Goal: Information Seeking & Learning: Learn about a topic

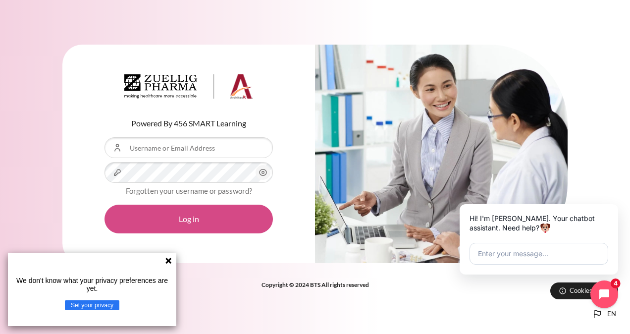
click at [206, 220] on button "Log in" at bounding box center [188, 218] width 168 height 29
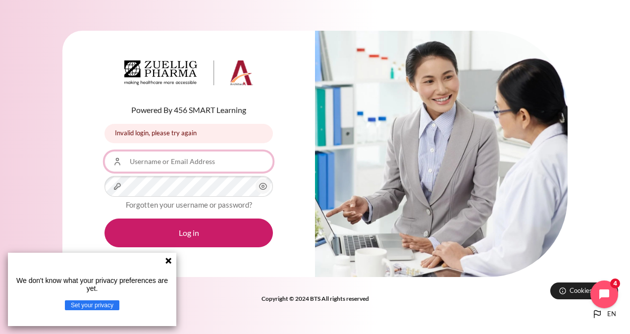
click at [153, 167] on input "Username or Email Address" at bounding box center [188, 161] width 168 height 21
type input "[EMAIL_ADDRESS][DOMAIN_NAME]"
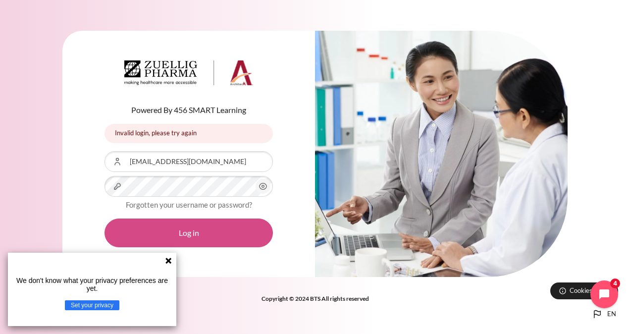
click at [191, 236] on button "Log in" at bounding box center [188, 232] width 168 height 29
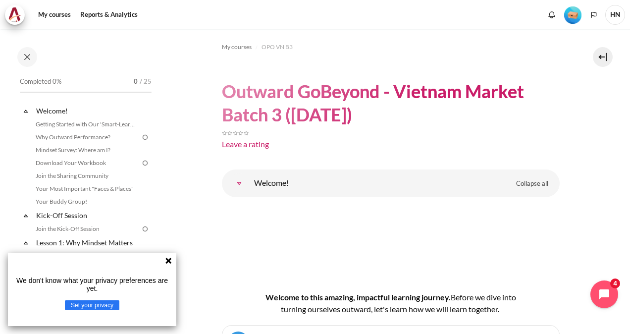
click at [167, 260] on icon at bounding box center [168, 260] width 8 height 8
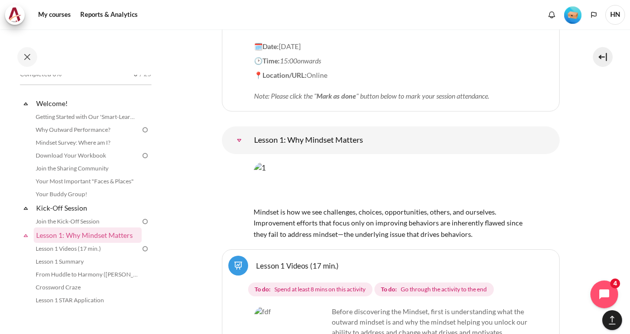
scroll to position [1435, 0]
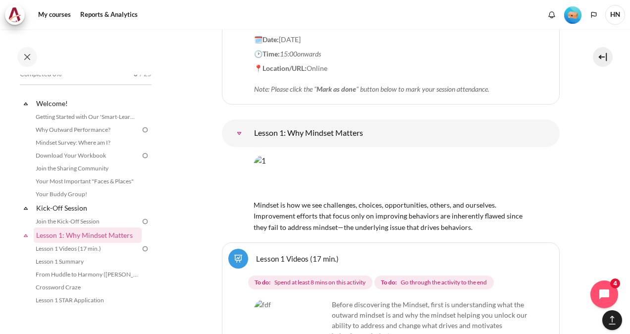
click at [249, 123] on link "Lesson 1: Why Mindset Matters" at bounding box center [239, 133] width 20 height 20
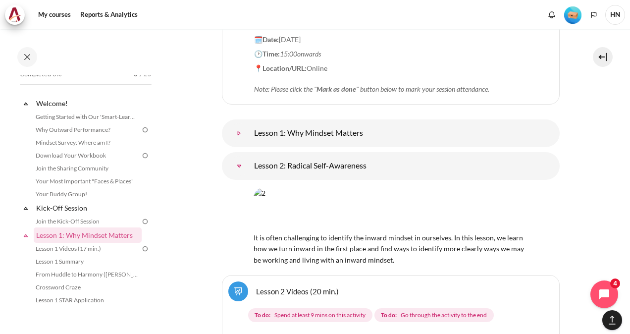
click at [249, 123] on link "Lesson 1: Why Mindset Matters" at bounding box center [239, 133] width 20 height 20
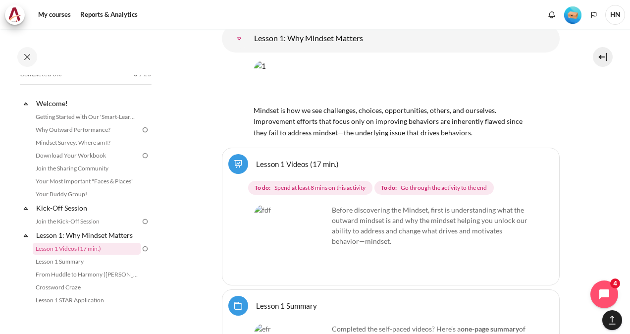
scroll to position [1534, 0]
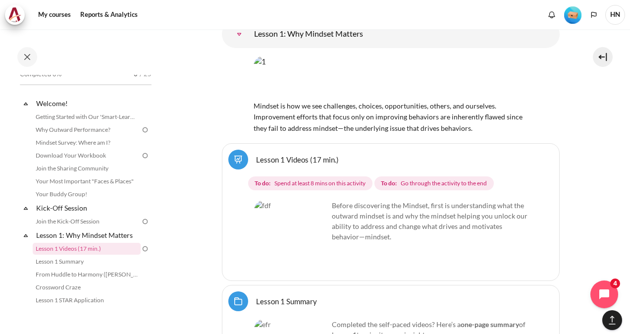
click at [275, 154] on link "Lesson 1 Videos (17 min.)" at bounding box center [297, 158] width 83 height 9
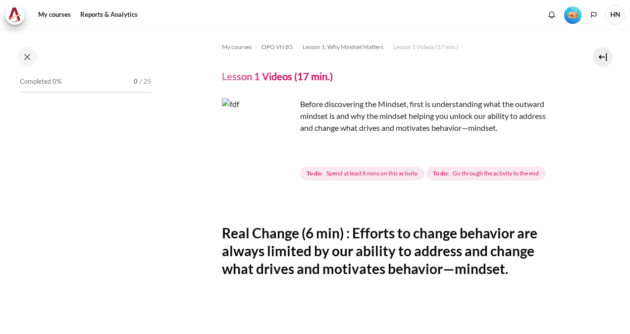
click at [284, 151] on img "Content" at bounding box center [259, 135] width 74 height 74
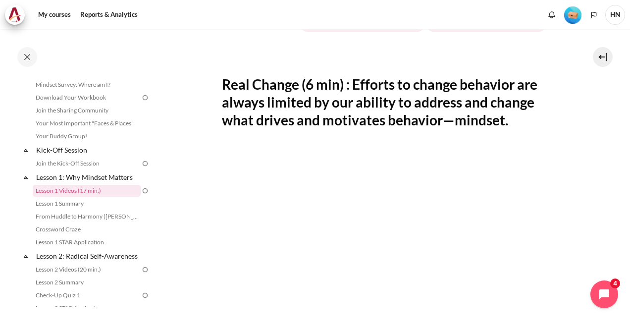
scroll to position [198, 0]
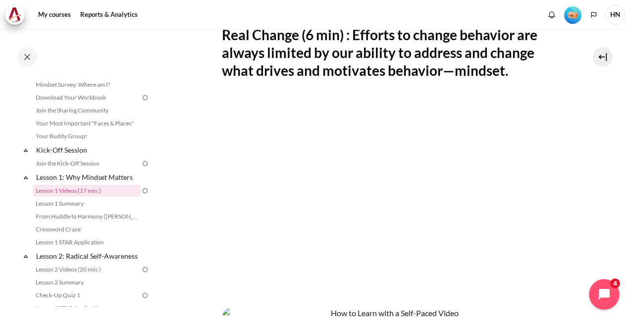
click at [612, 285] on button "Open chat widget" at bounding box center [604, 294] width 31 height 31
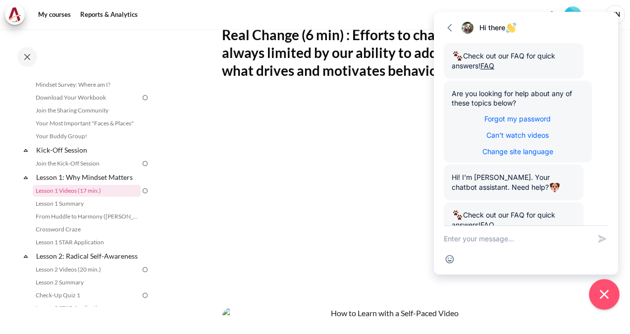
scroll to position [280, 0]
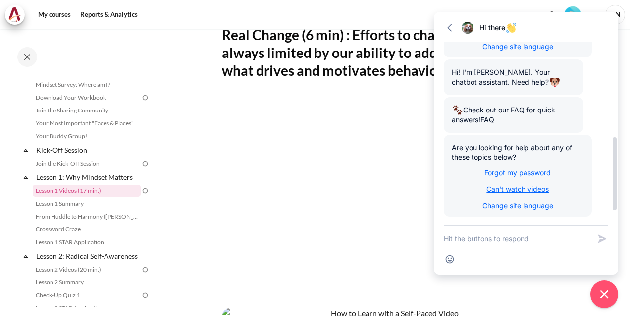
click at [514, 188] on span "Can't watch videos" at bounding box center [517, 189] width 62 height 8
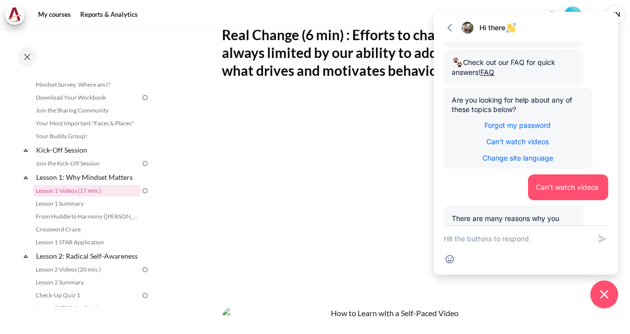
scroll to position [422, 0]
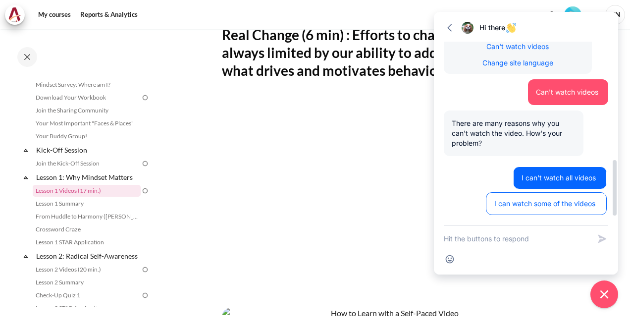
click at [536, 180] on span "I can't watch all videos" at bounding box center [559, 178] width 77 height 10
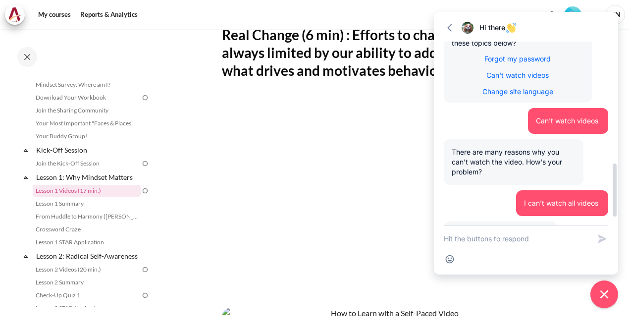
scroll to position [454, 0]
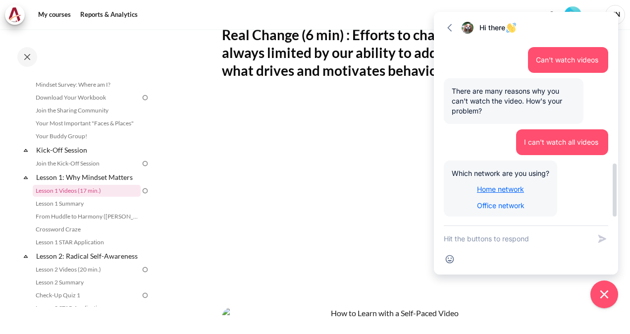
click at [503, 187] on span "Home network" at bounding box center [500, 189] width 47 height 8
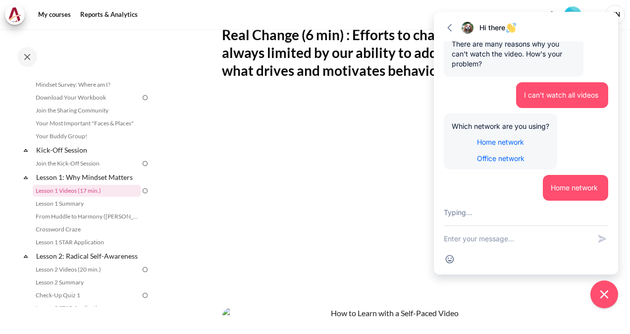
scroll to position [587, 0]
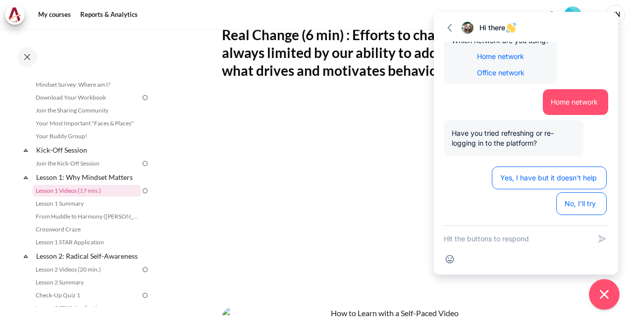
click at [605, 295] on icon "Close chat widget" at bounding box center [603, 294] width 9 height 9
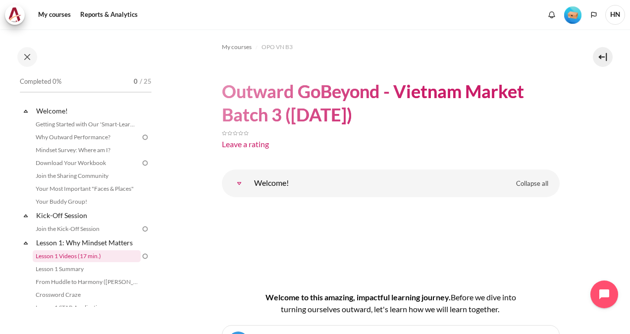
click at [66, 257] on link "Lesson 1 Videos (17 min.)" at bounding box center [87, 256] width 108 height 12
